Goal: Information Seeking & Learning: Learn about a topic

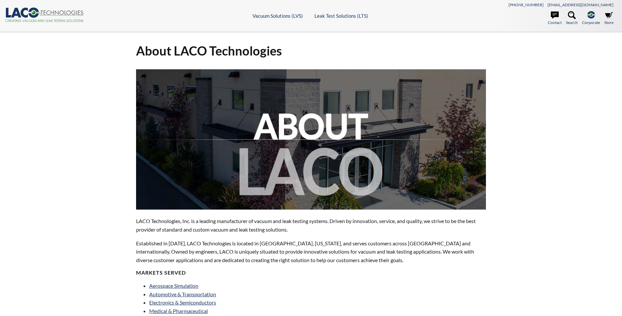
select select "Language Translate Widget"
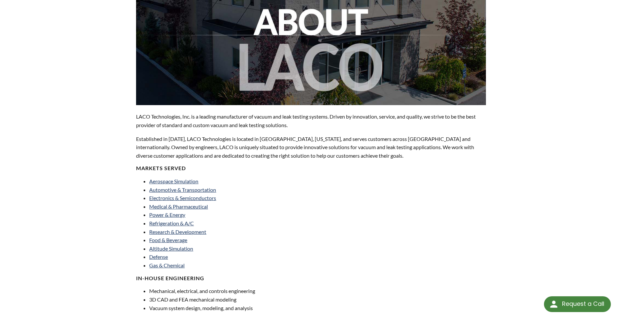
scroll to position [110, 0]
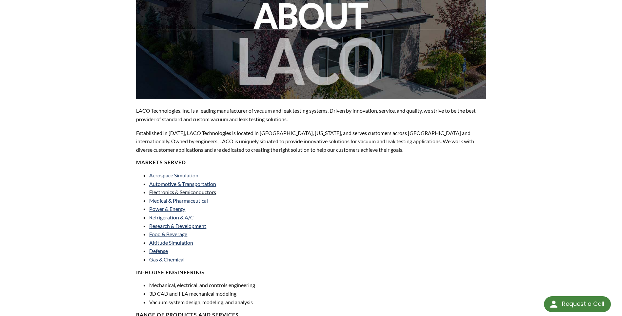
click at [181, 195] on link "Electronics & Semiconductors" at bounding box center [182, 192] width 67 height 6
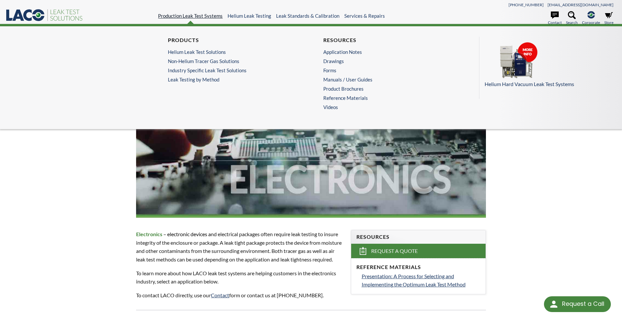
click at [189, 16] on link "Production Leak Test Systems" at bounding box center [190, 16] width 65 height 6
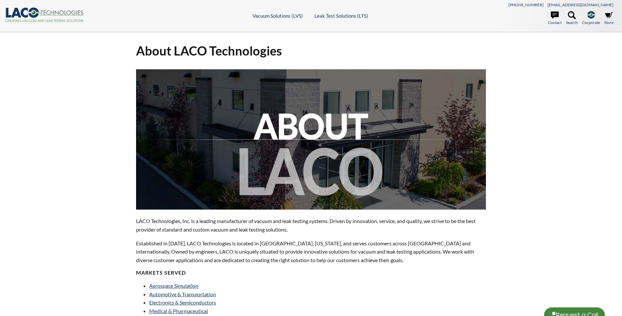
select select "Language Translate Widget"
click at [174, 302] on link "Electronics & Semiconductors" at bounding box center [182, 302] width 67 height 6
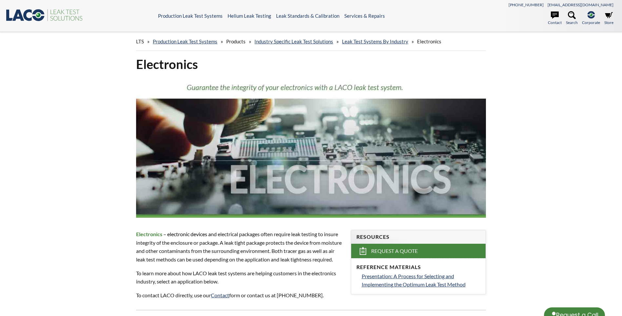
select select "Language Translate Widget"
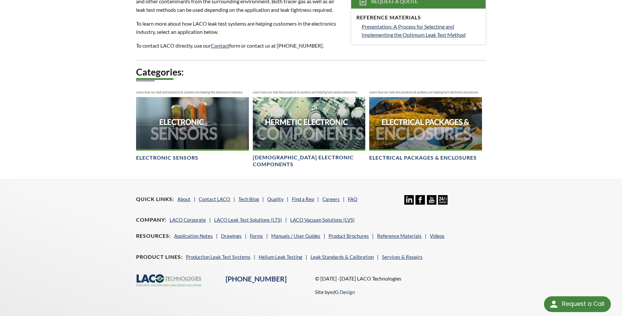
scroll to position [250, 0]
